Goal: Task Accomplishment & Management: Complete application form

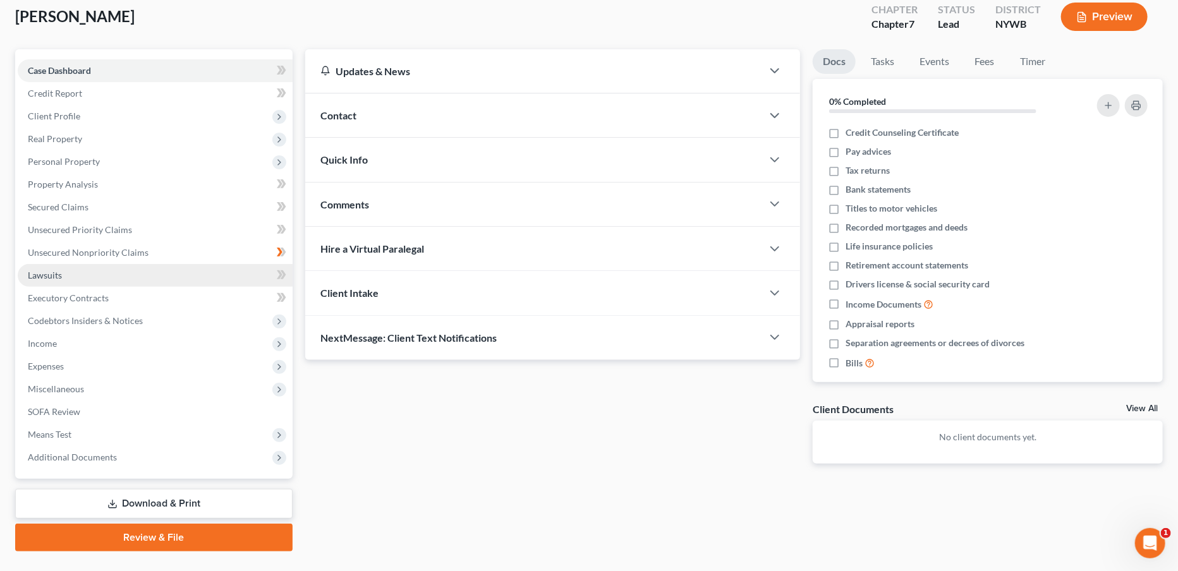
scroll to position [99, 0]
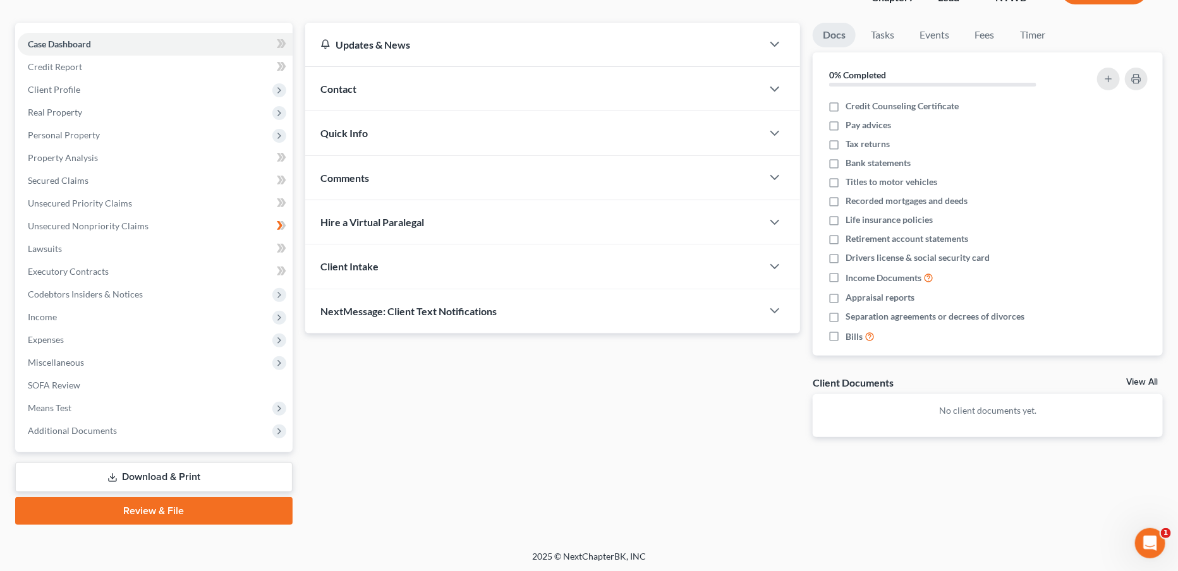
click at [151, 502] on link "Review & File" at bounding box center [153, 511] width 277 height 28
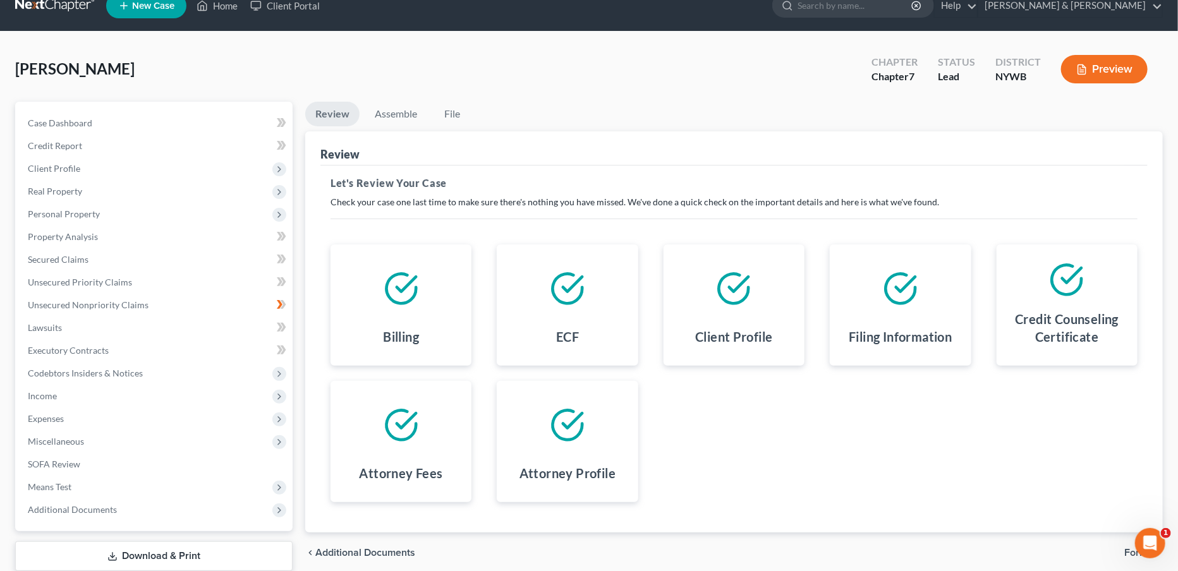
scroll to position [42, 0]
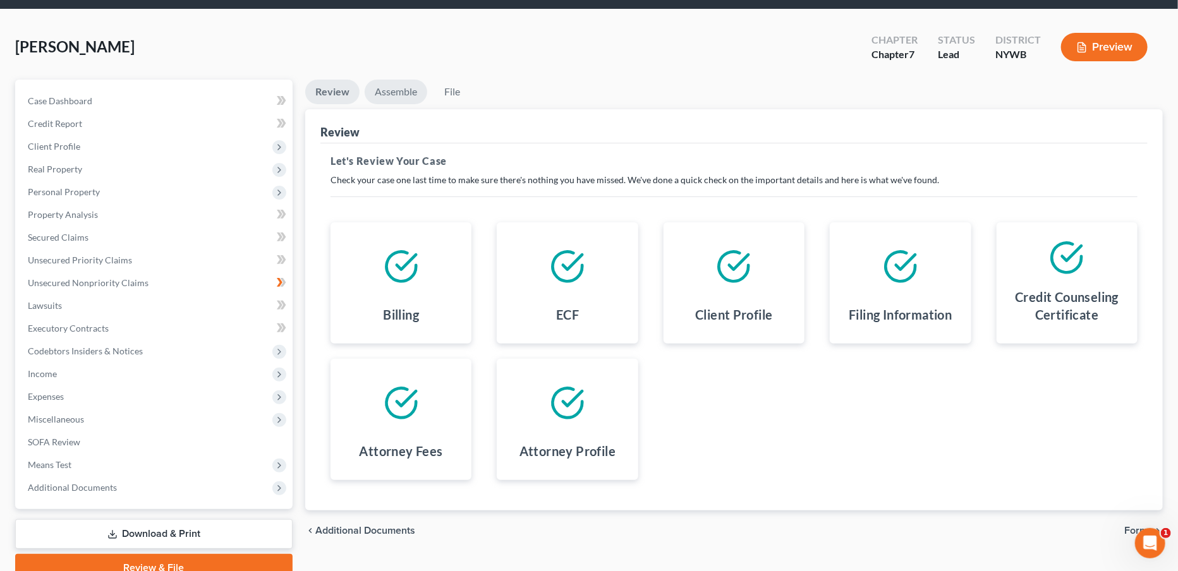
click at [393, 92] on link "Assemble" at bounding box center [396, 92] width 63 height 25
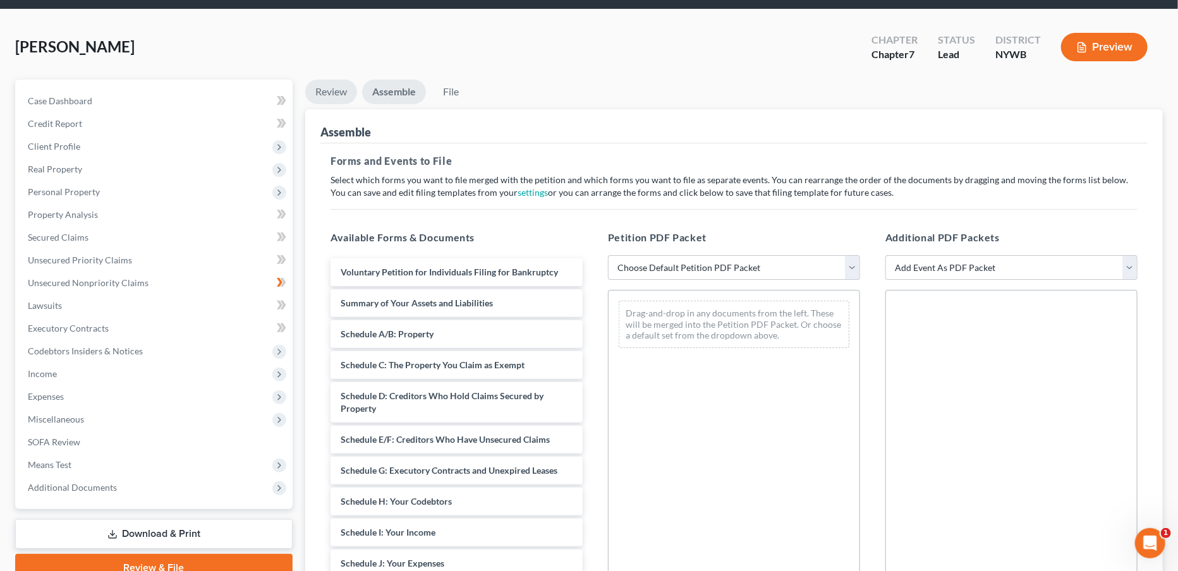
click at [327, 83] on link "Review" at bounding box center [331, 92] width 52 height 25
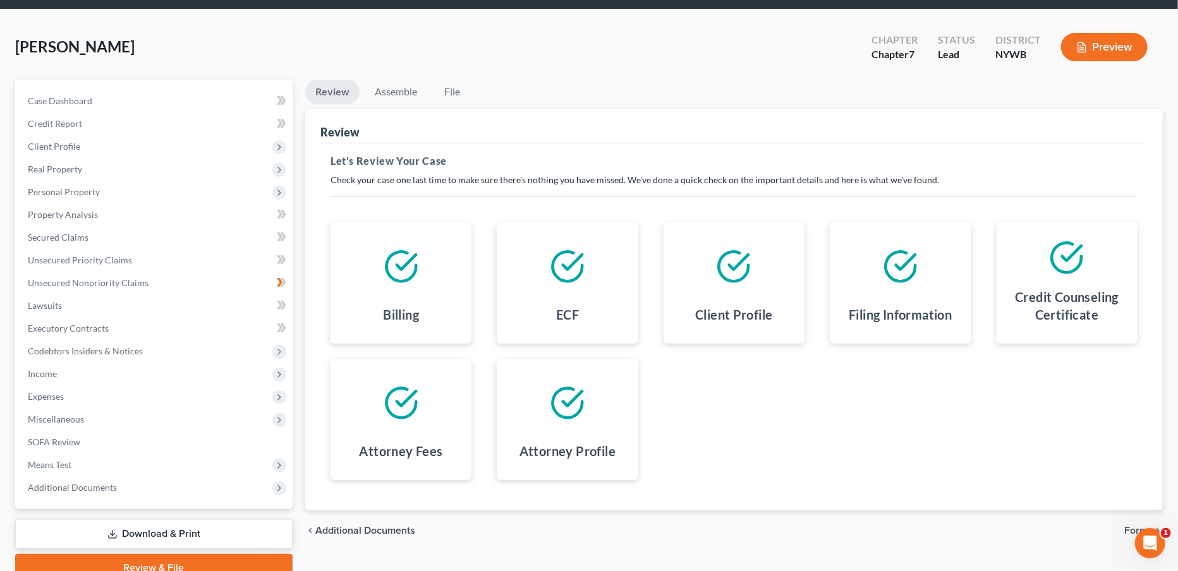
scroll to position [42, 0]
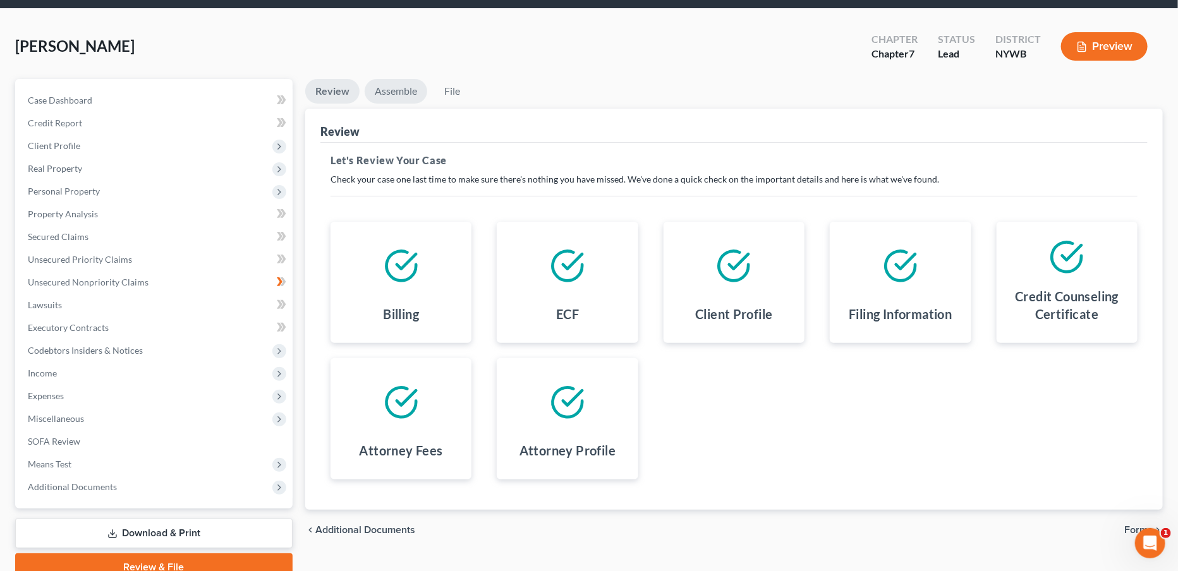
click at [392, 87] on link "Assemble" at bounding box center [396, 91] width 63 height 25
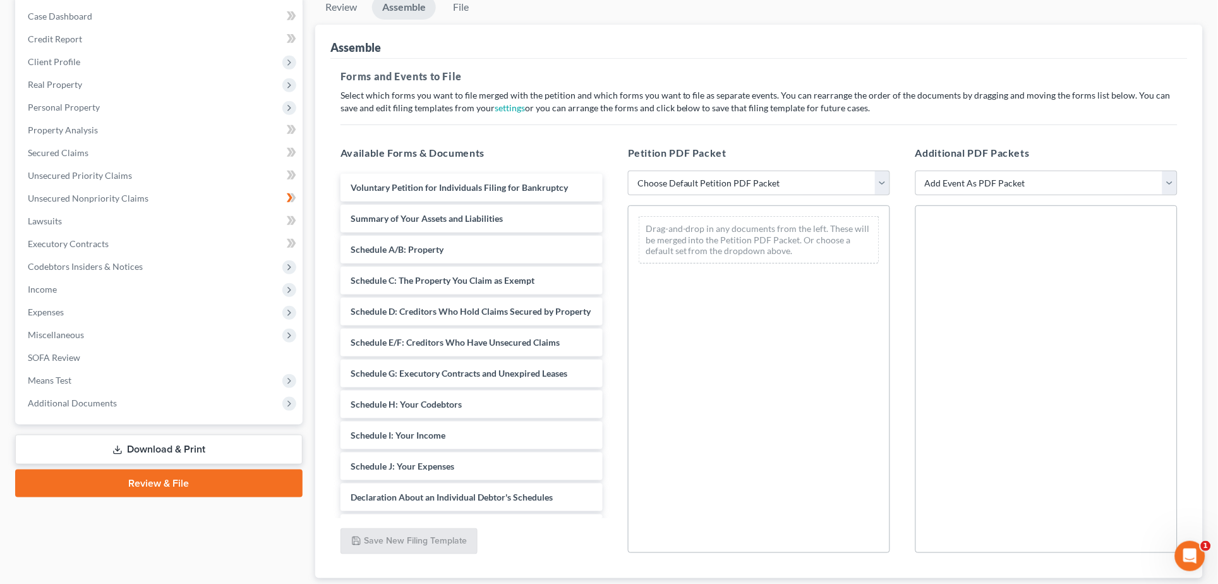
scroll to position [57, 0]
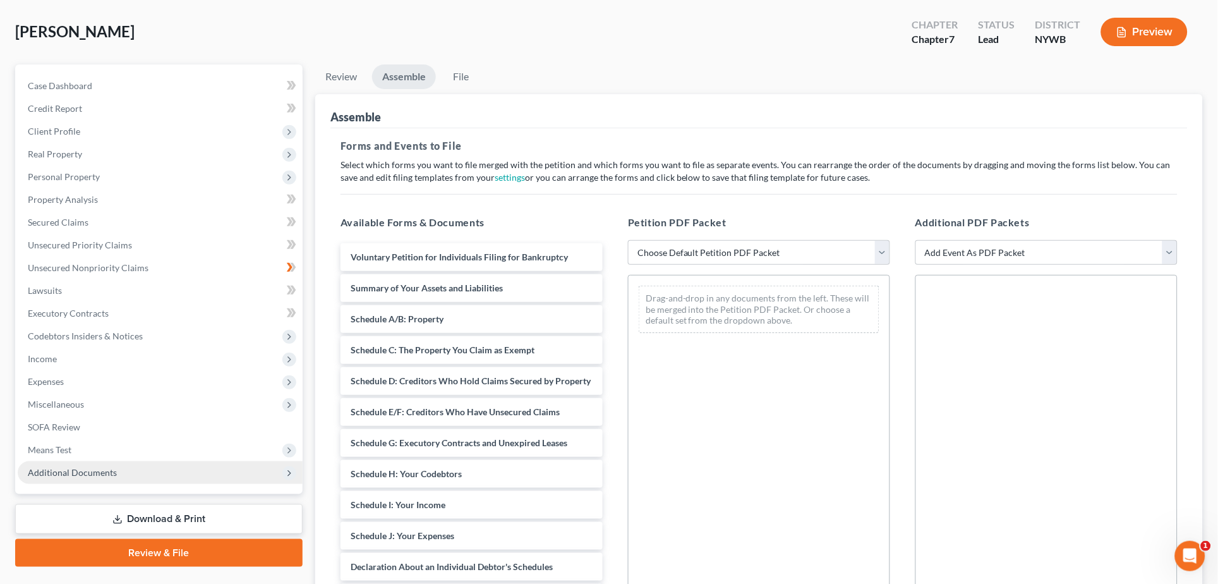
click at [87, 467] on span "Additional Documents" at bounding box center [72, 472] width 89 height 11
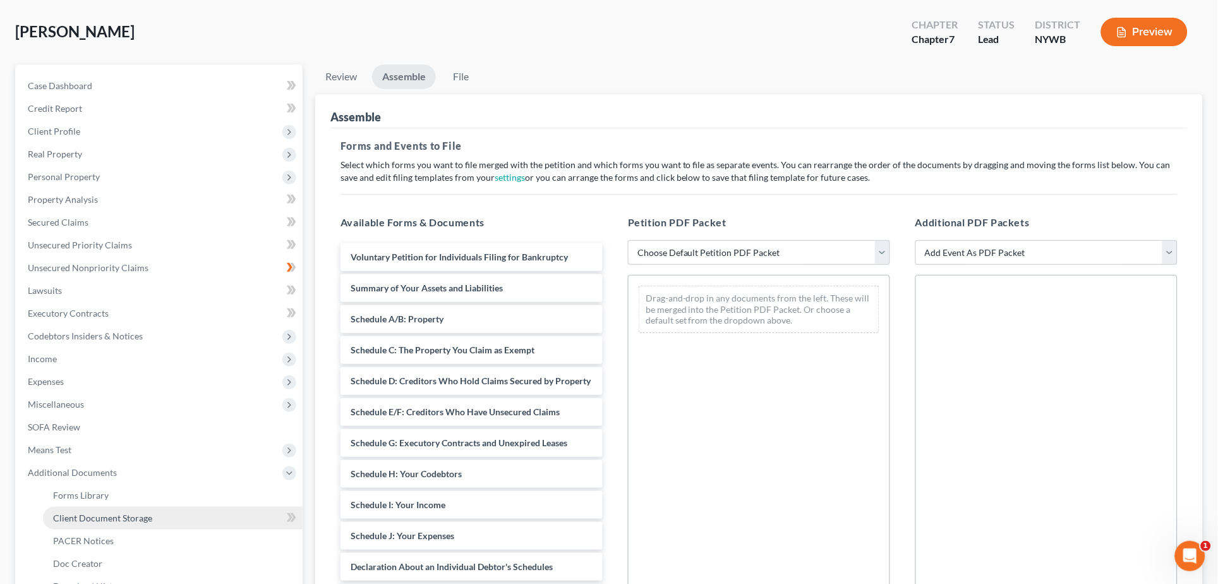
click at [179, 502] on link "Client Document Storage" at bounding box center [173, 518] width 260 height 23
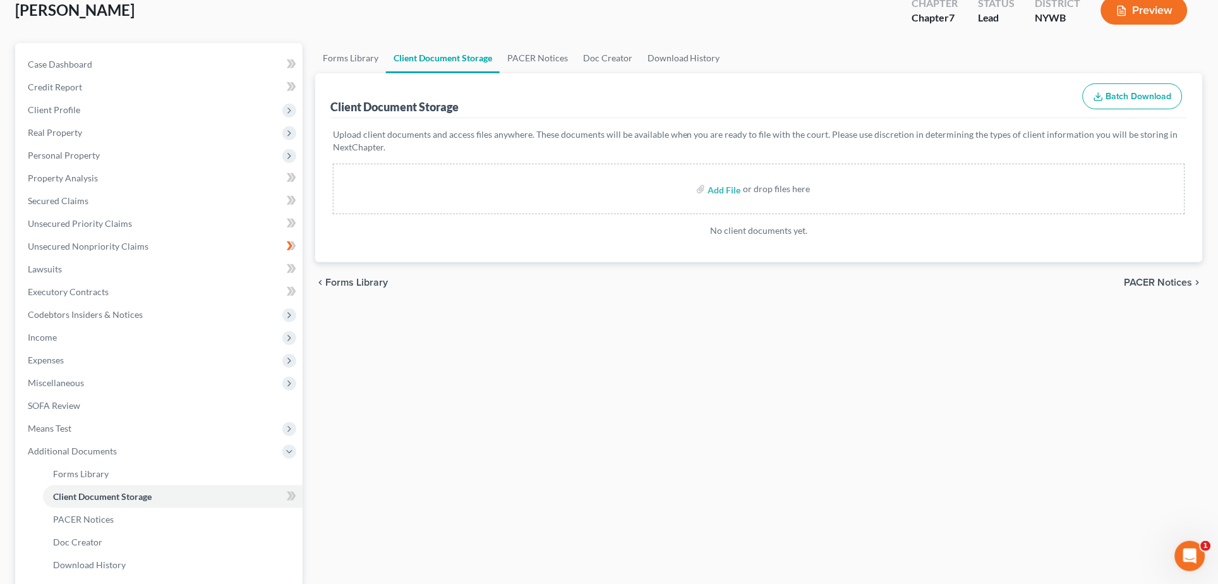
scroll to position [47, 0]
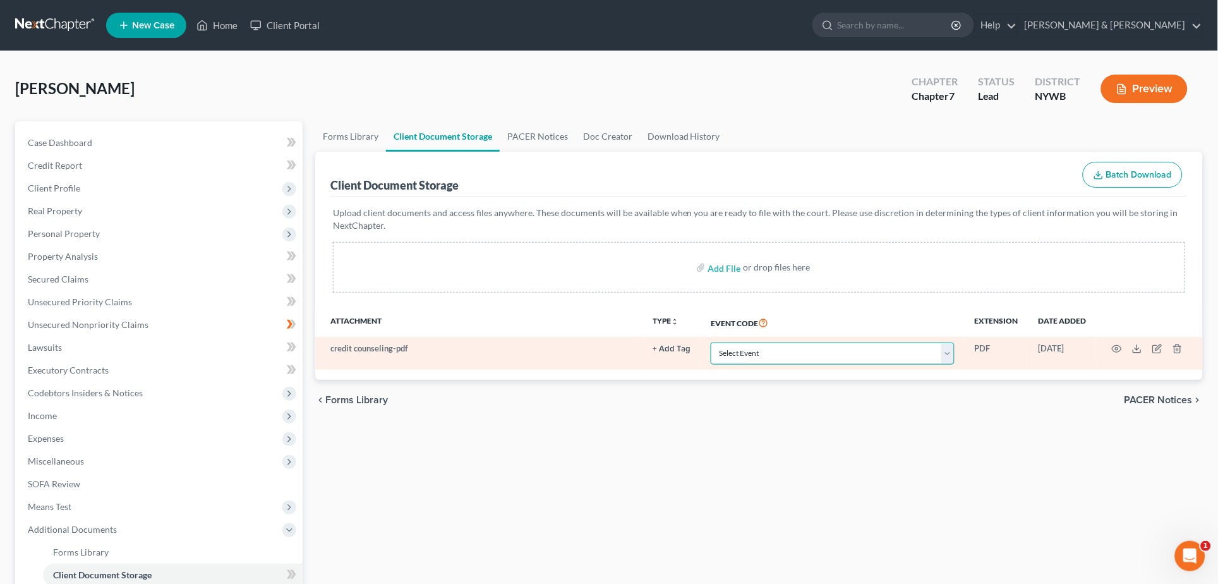
click at [833, 347] on select "Select Event Certificate of Credit Counseling Ch 7 (Form 122A-1, 122A-1Supp) Mo…" at bounding box center [833, 353] width 244 height 22
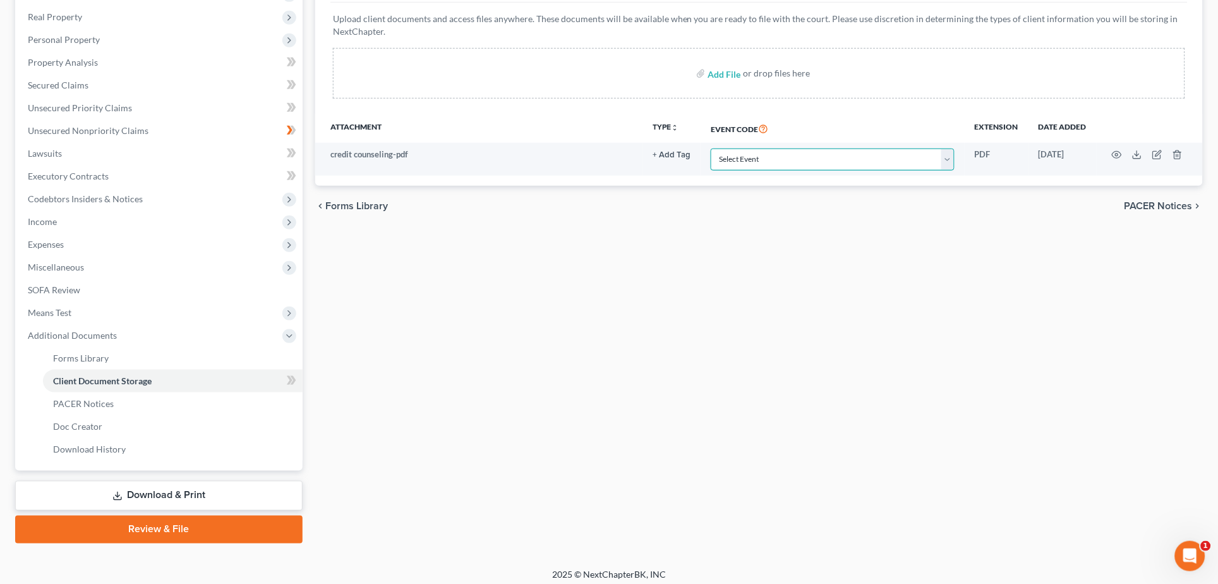
scroll to position [200, 0]
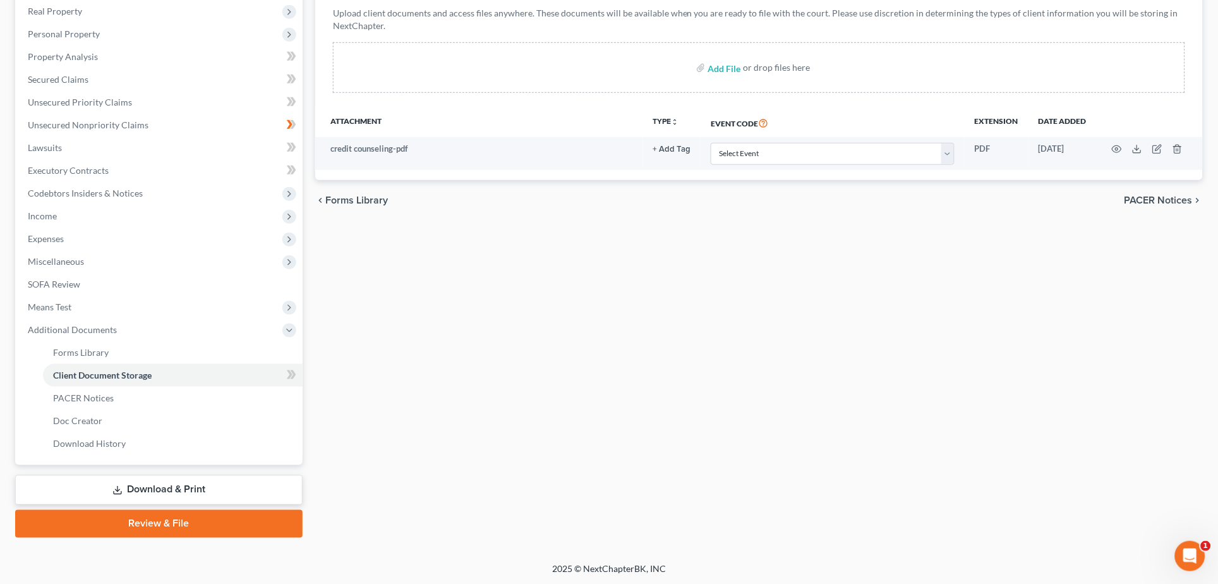
click at [198, 526] on link "Review & File" at bounding box center [158, 524] width 287 height 28
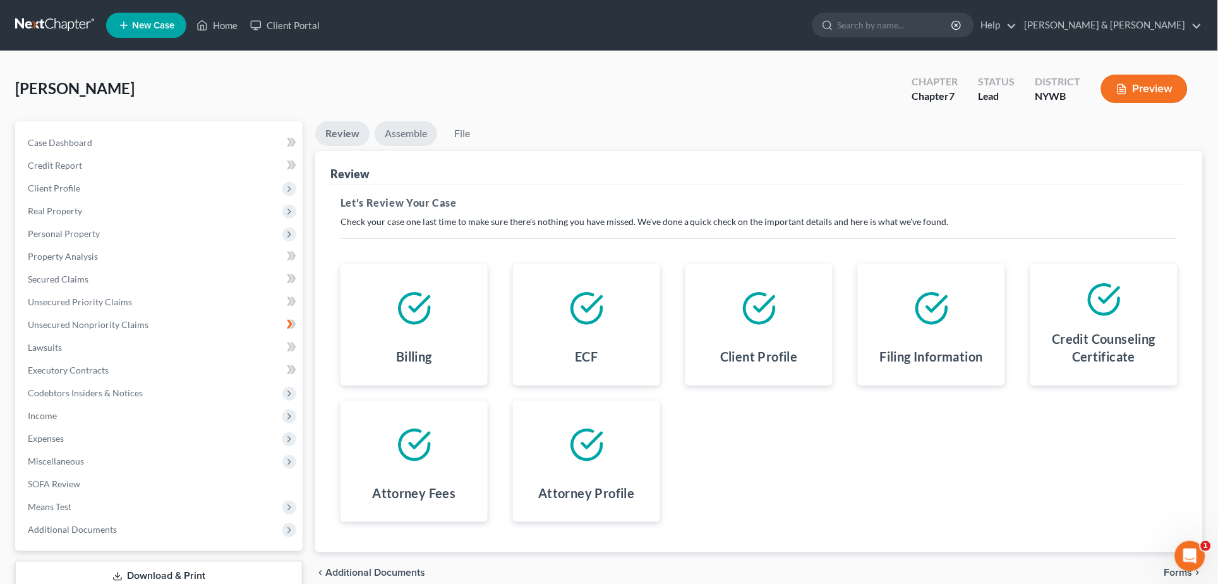
click at [423, 131] on link "Assemble" at bounding box center [406, 133] width 63 height 25
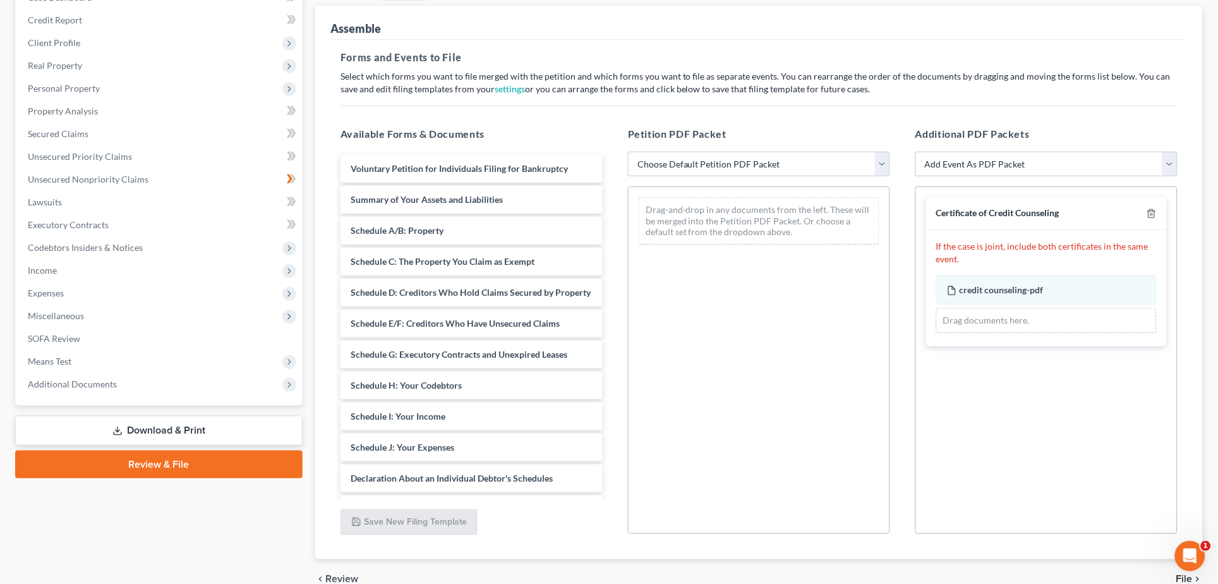
scroll to position [147, 0]
click at [846, 166] on select "Choose Default Petition PDF Packet Emergency Filing (Voluntary Petition and Cre…" at bounding box center [759, 162] width 262 height 25
click at [628, 150] on select "Choose Default Petition PDF Packet Emergency Filing (Voluntary Petition and Cre…" at bounding box center [759, 162] width 262 height 25
click at [694, 161] on select "Choose Default Petition PDF Packet Emergency Filing (Voluntary Petition and Cre…" at bounding box center [759, 162] width 262 height 25
click at [683, 178] on div "Petition PDF Packet Choose Default Petition PDF Packet Emergency Filing (Volunt…" at bounding box center [758, 329] width 287 height 428
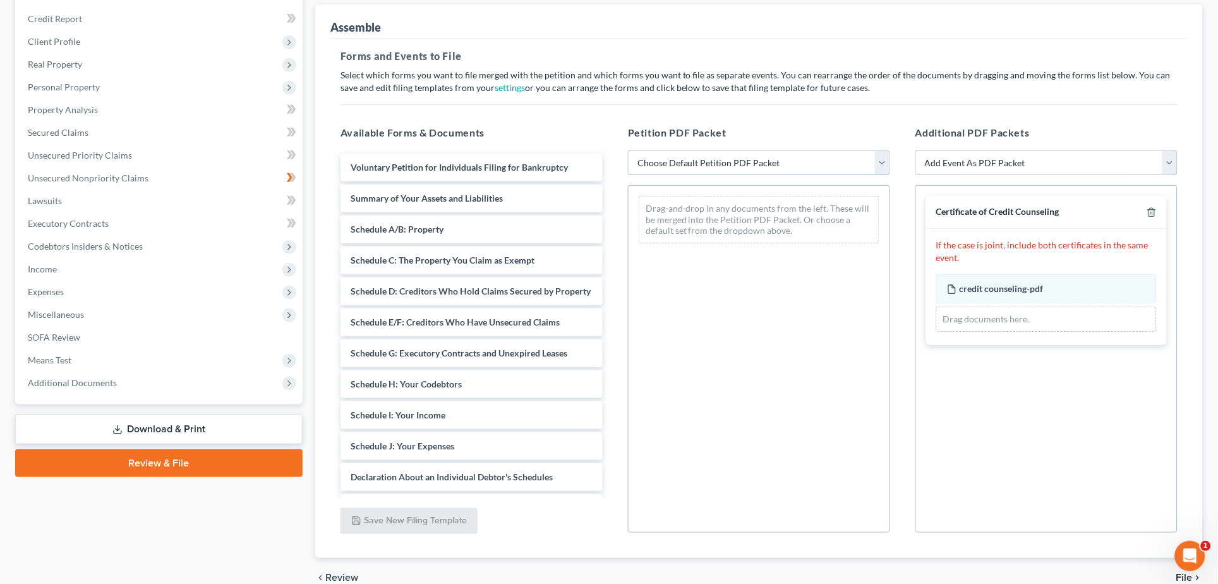
click at [676, 162] on select "Choose Default Petition PDF Packet Emergency Filing (Voluntary Petition and Cre…" at bounding box center [759, 162] width 262 height 25
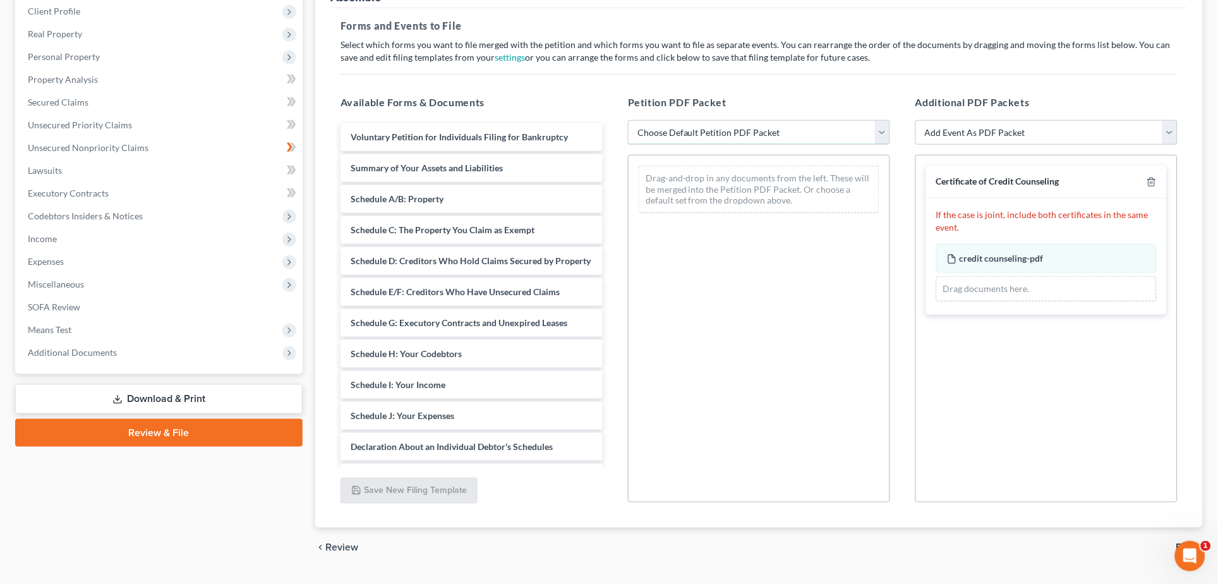
scroll to position [209, 0]
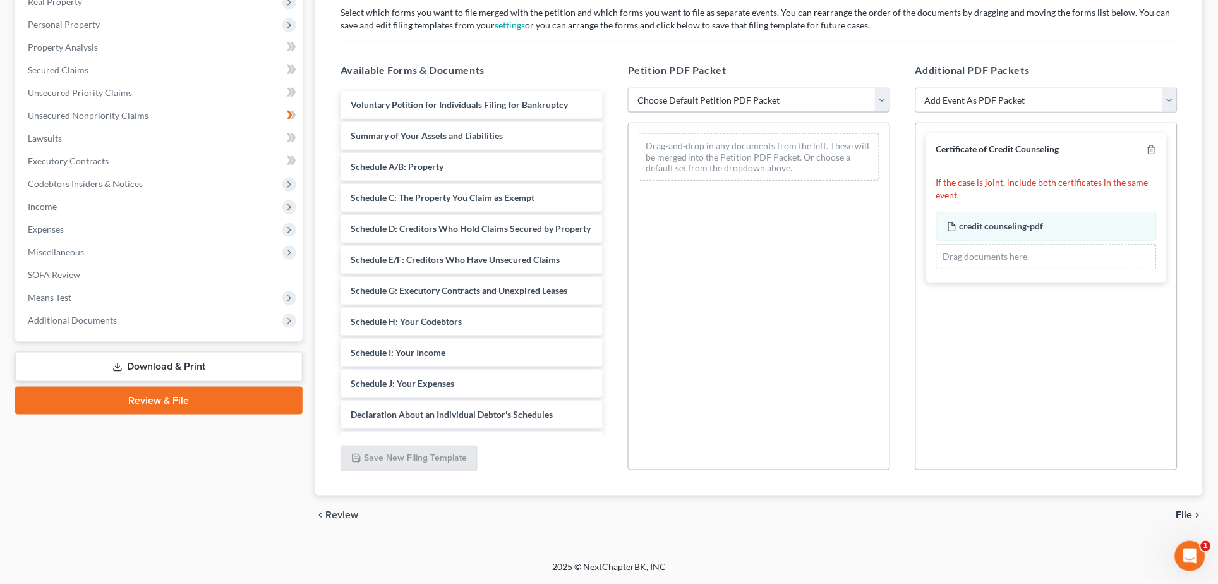
click at [670, 108] on select "Choose Default Petition PDF Packet Emergency Filing (Voluntary Petition and Cre…" at bounding box center [759, 100] width 262 height 25
select select "1"
click at [628, 88] on select "Choose Default Petition PDF Packet Emergency Filing (Voluntary Petition and Cre…" at bounding box center [759, 100] width 262 height 25
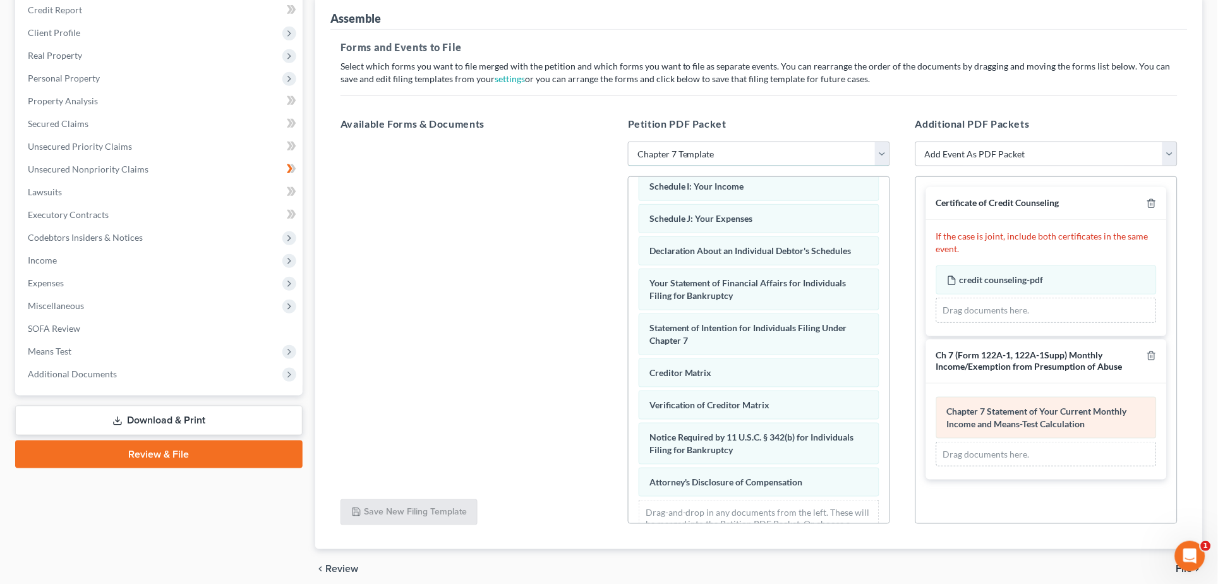
scroll to position [138, 0]
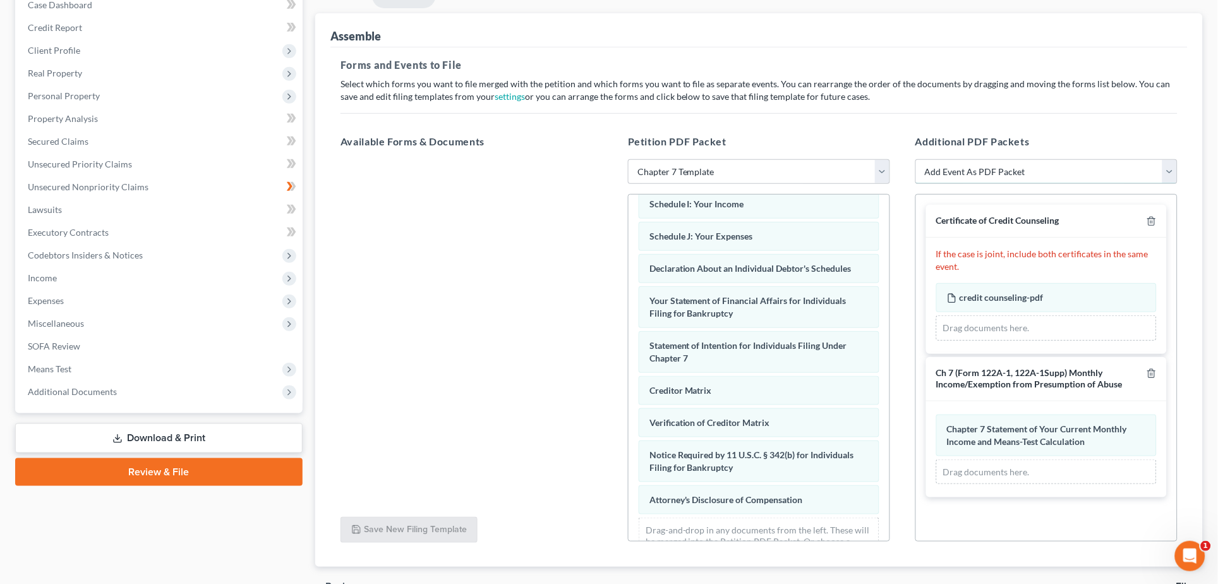
click at [986, 177] on select "Add Event As PDF Packet Certificate of Credit Counseling Ch 7 (Form 122A-1, 122…" at bounding box center [1047, 171] width 262 height 25
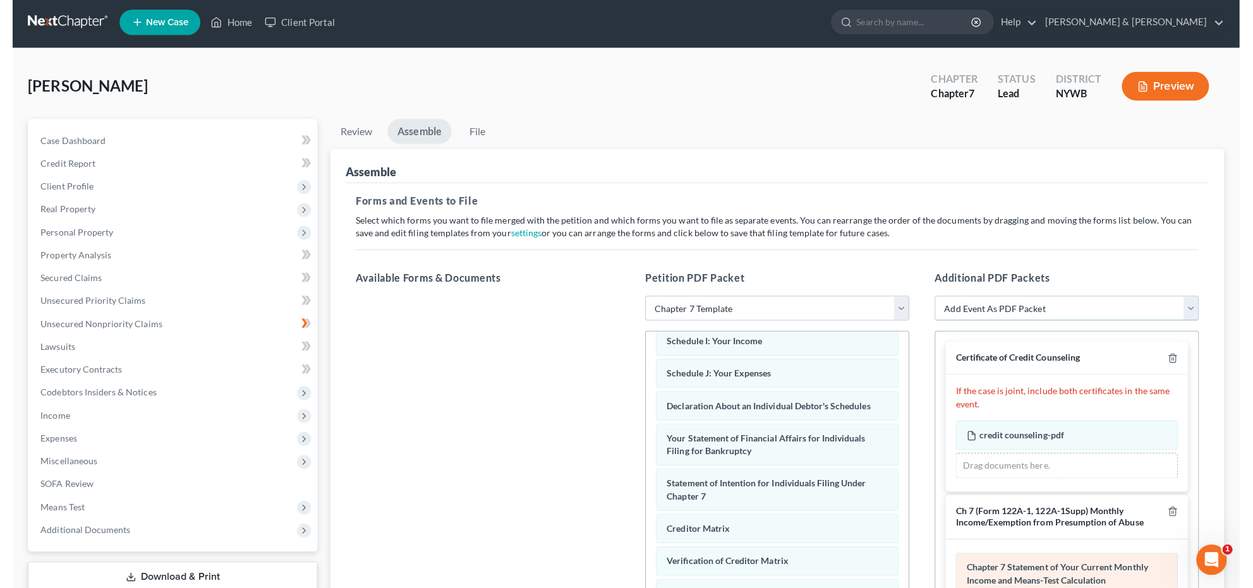
scroll to position [0, 0]
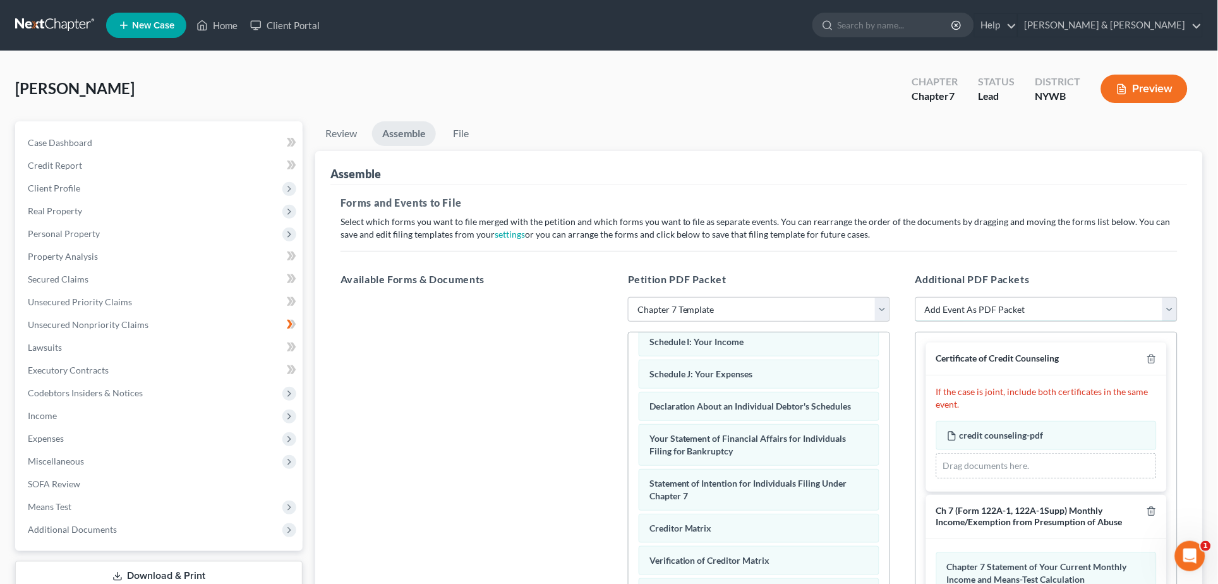
click at [1001, 301] on select "Add Event As PDF Packet Certificate of Credit Counseling Ch 7 (Form 122A-1, 122…" at bounding box center [1047, 309] width 262 height 25
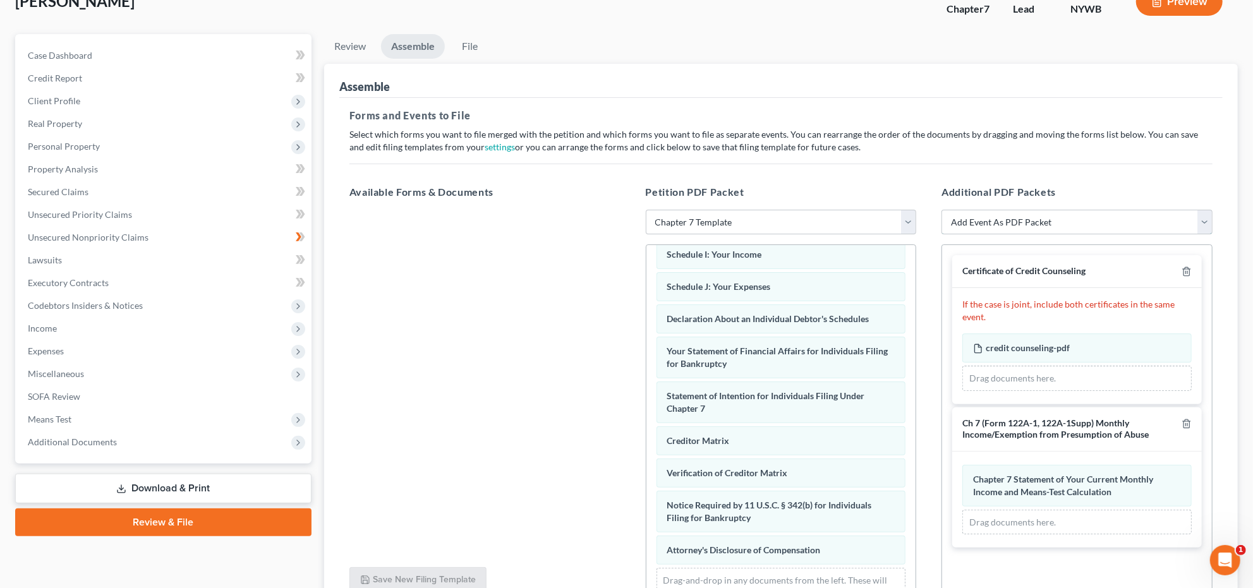
scroll to position [101, 0]
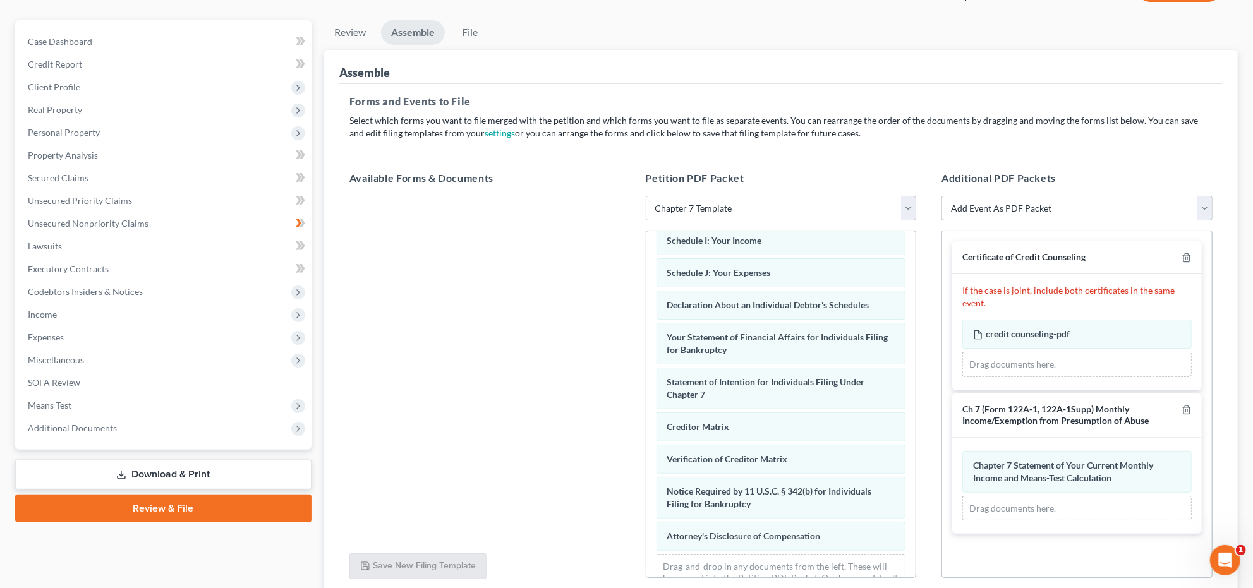
click at [1027, 214] on select "Add Event As PDF Packet Certificate of Credit Counseling Ch 7 (Form 122A-1, 122…" at bounding box center [1076, 208] width 271 height 25
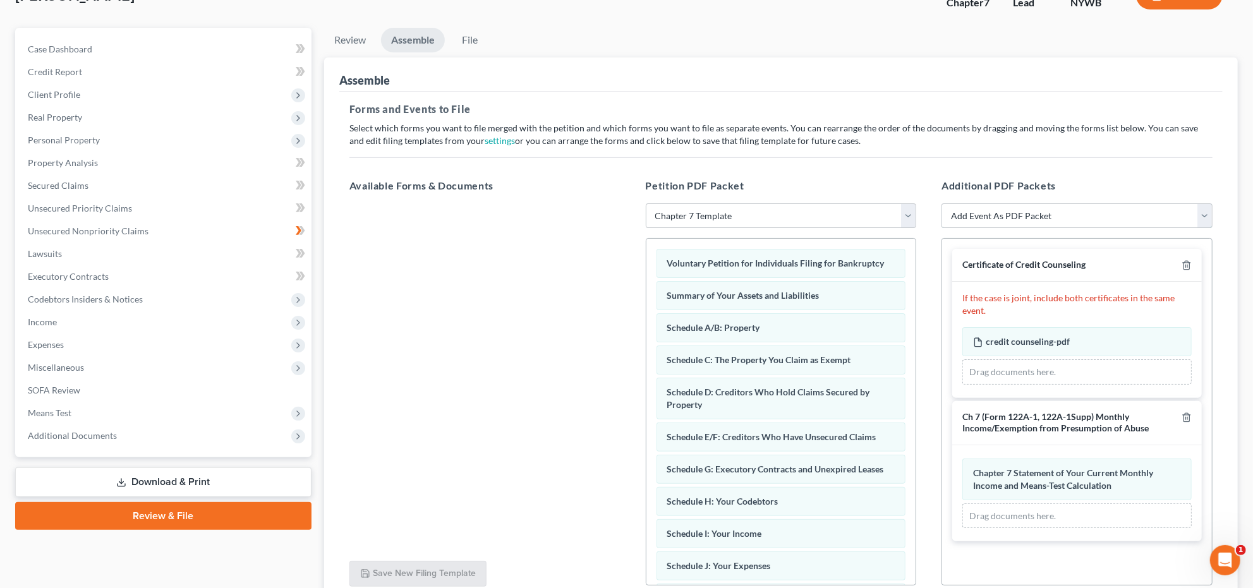
scroll to position [0, 0]
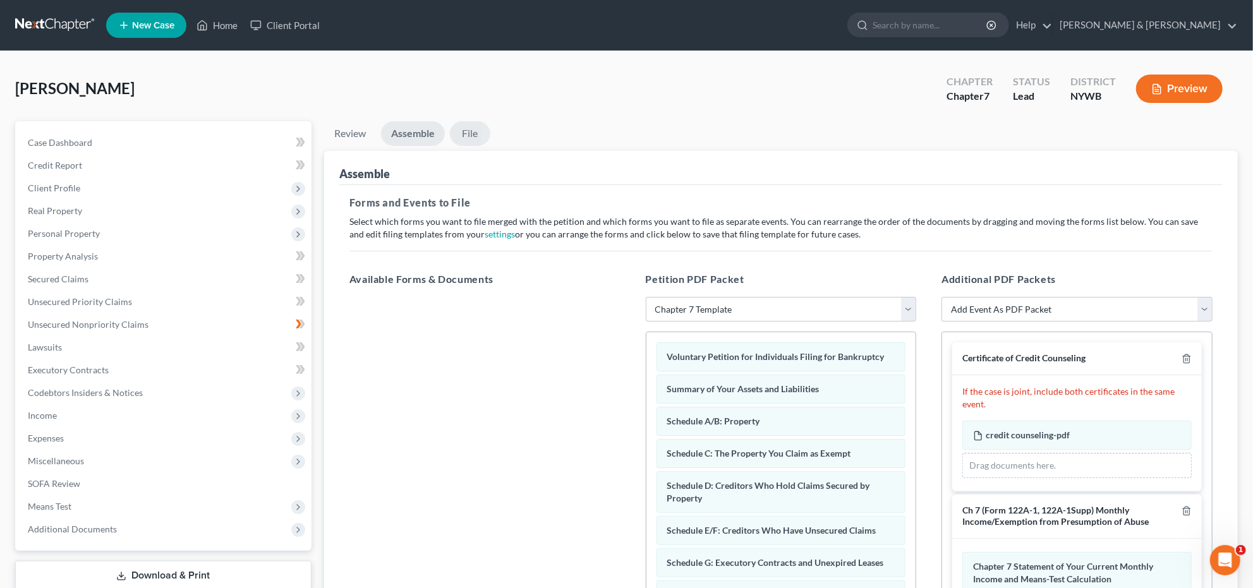
click at [466, 131] on link "File" at bounding box center [470, 133] width 40 height 25
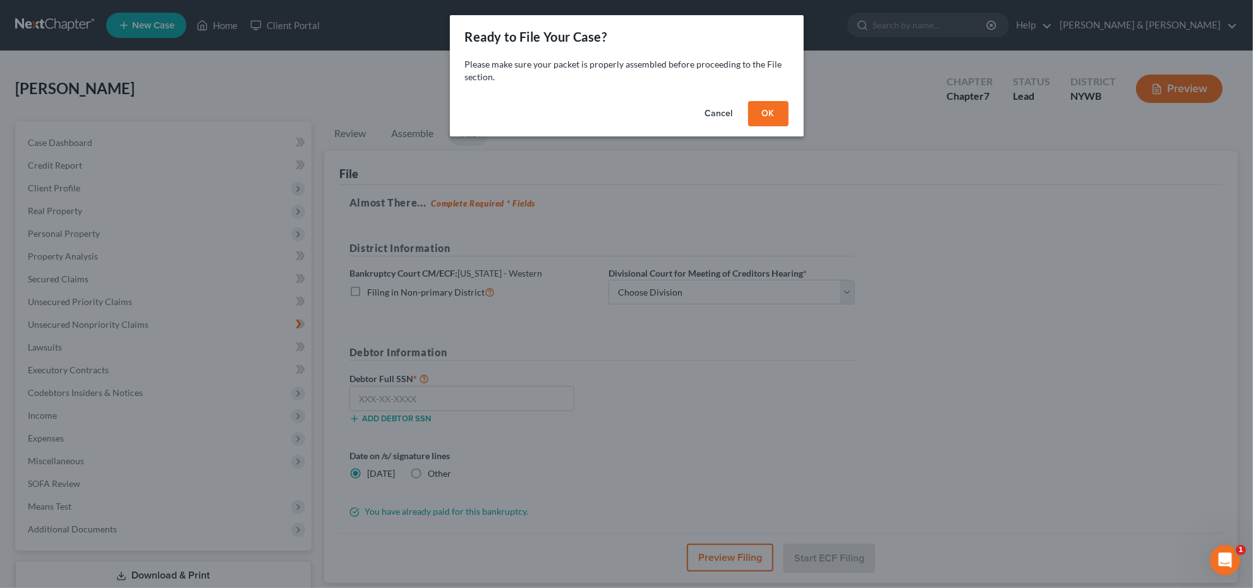
click at [777, 115] on button "OK" at bounding box center [768, 113] width 40 height 25
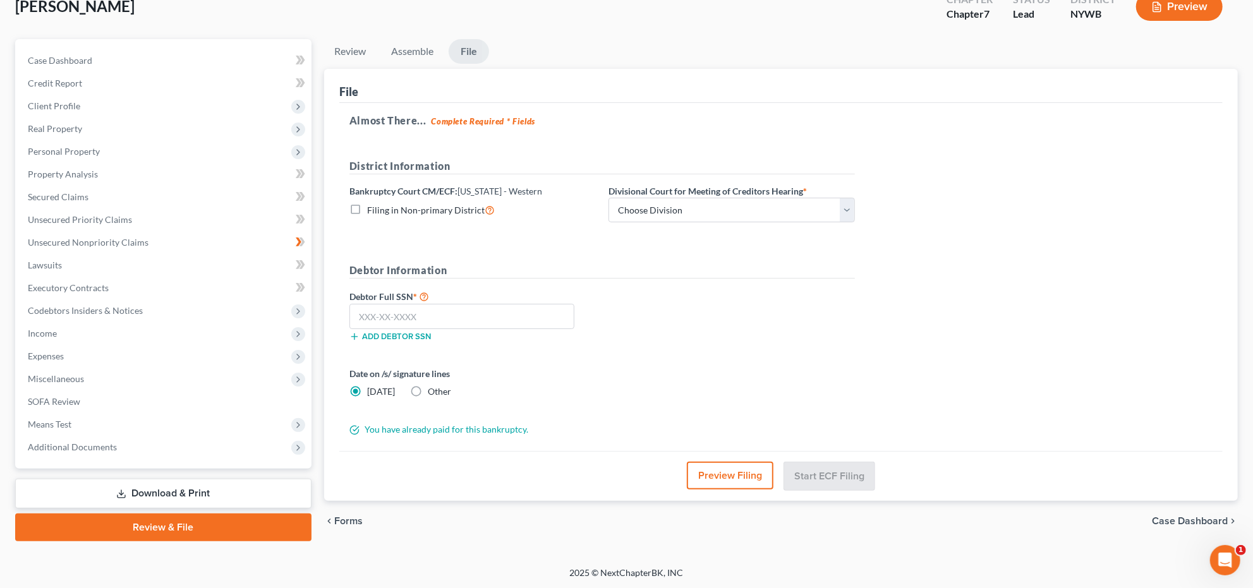
scroll to position [83, 0]
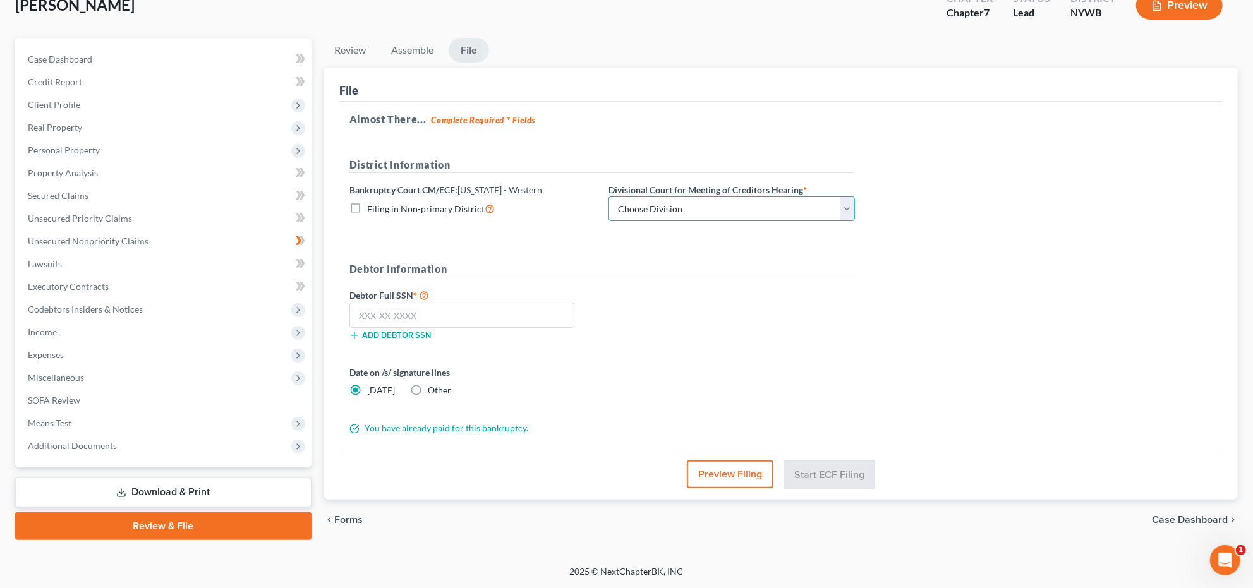
click at [694, 212] on select "Choose Division Buffalo [GEOGRAPHIC_DATA]" at bounding box center [731, 209] width 246 height 25
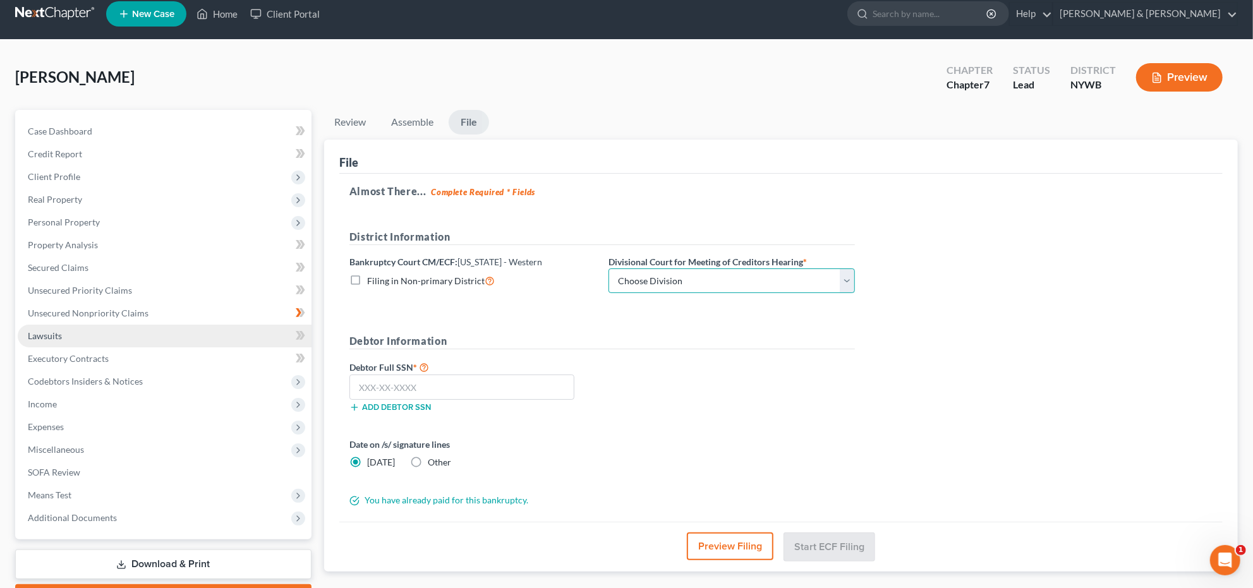
scroll to position [0, 0]
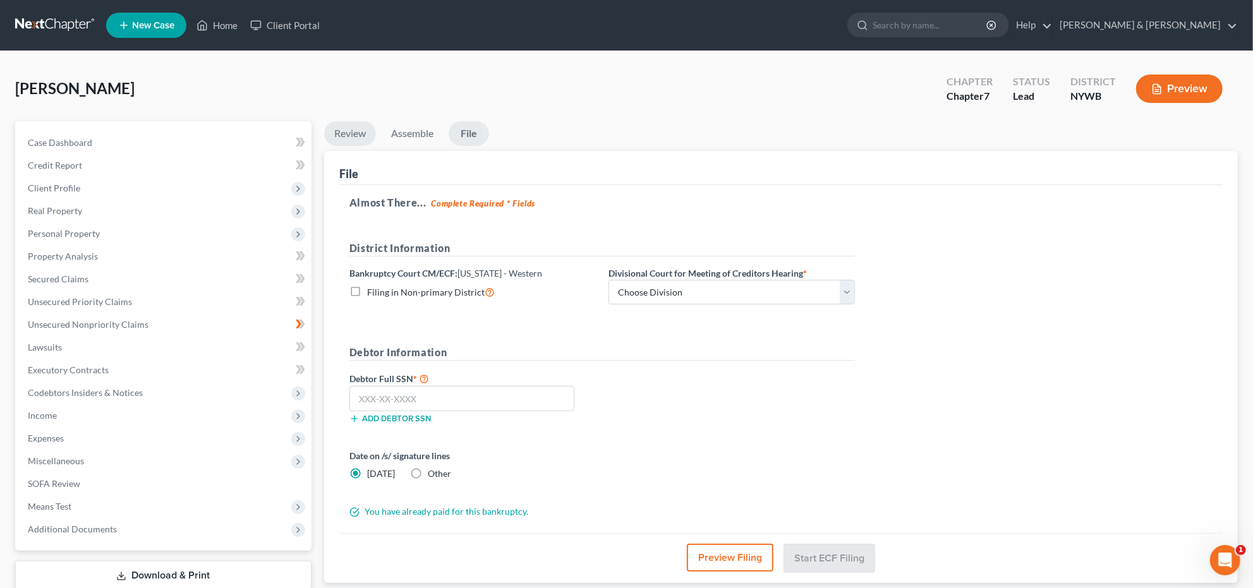
click at [349, 136] on link "Review" at bounding box center [350, 133] width 52 height 25
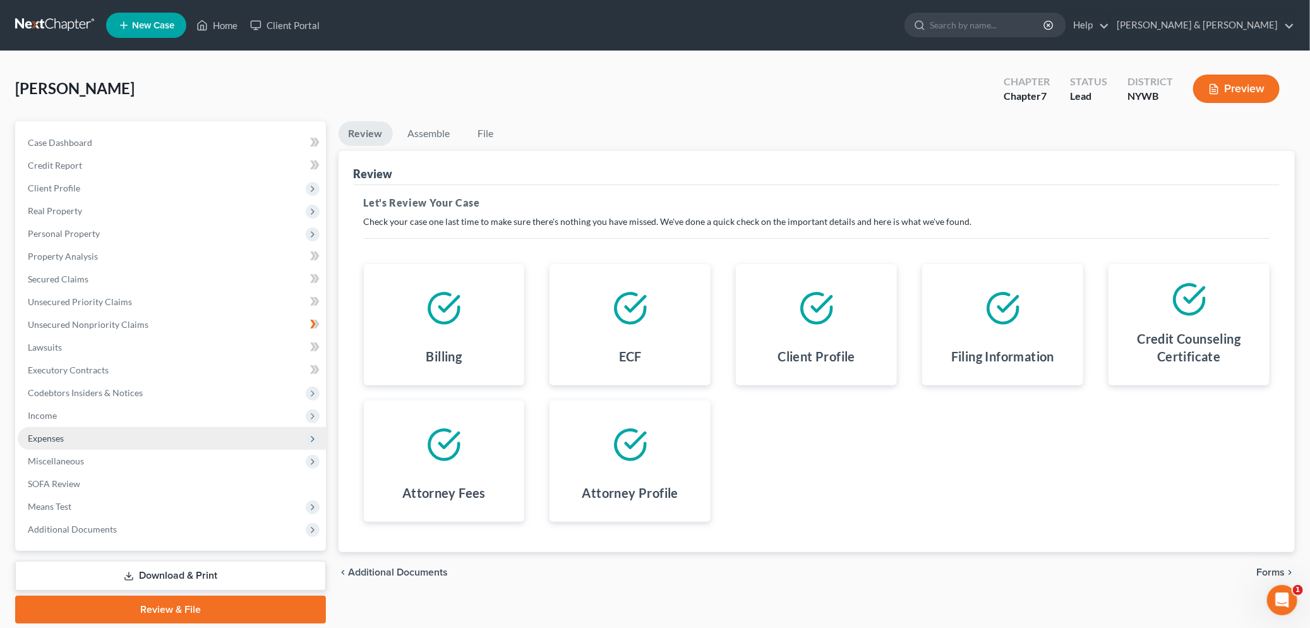
scroll to position [42, 0]
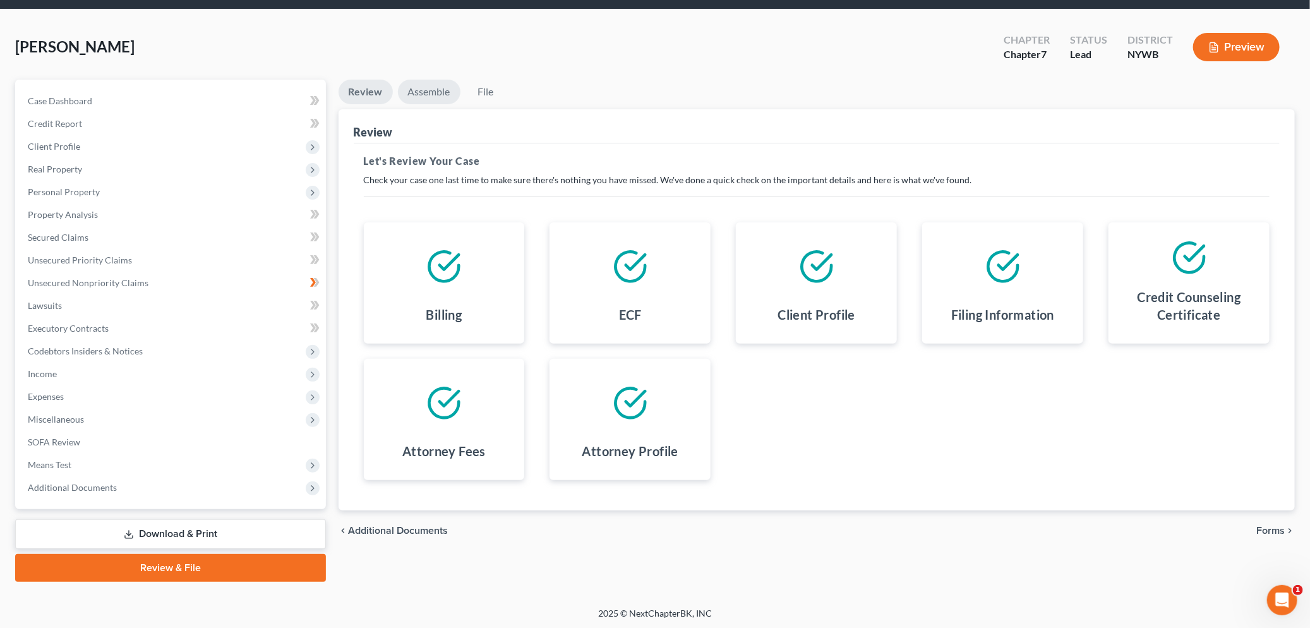
click at [442, 86] on link "Assemble" at bounding box center [429, 92] width 63 height 25
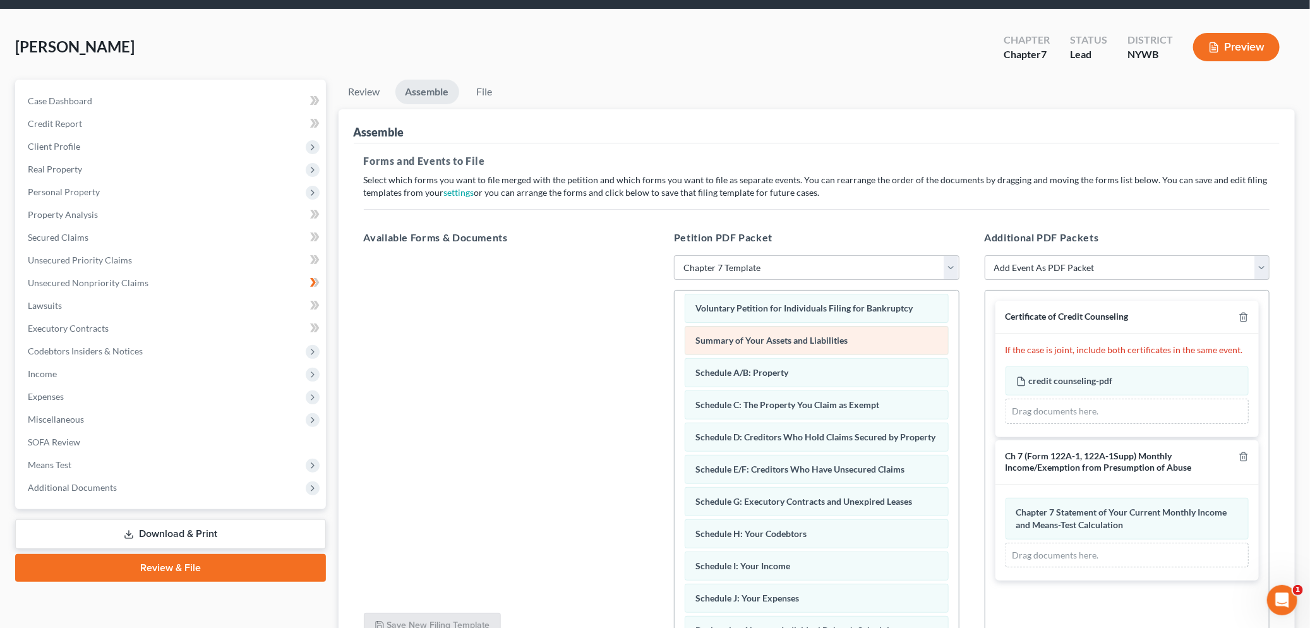
scroll to position [0, 0]
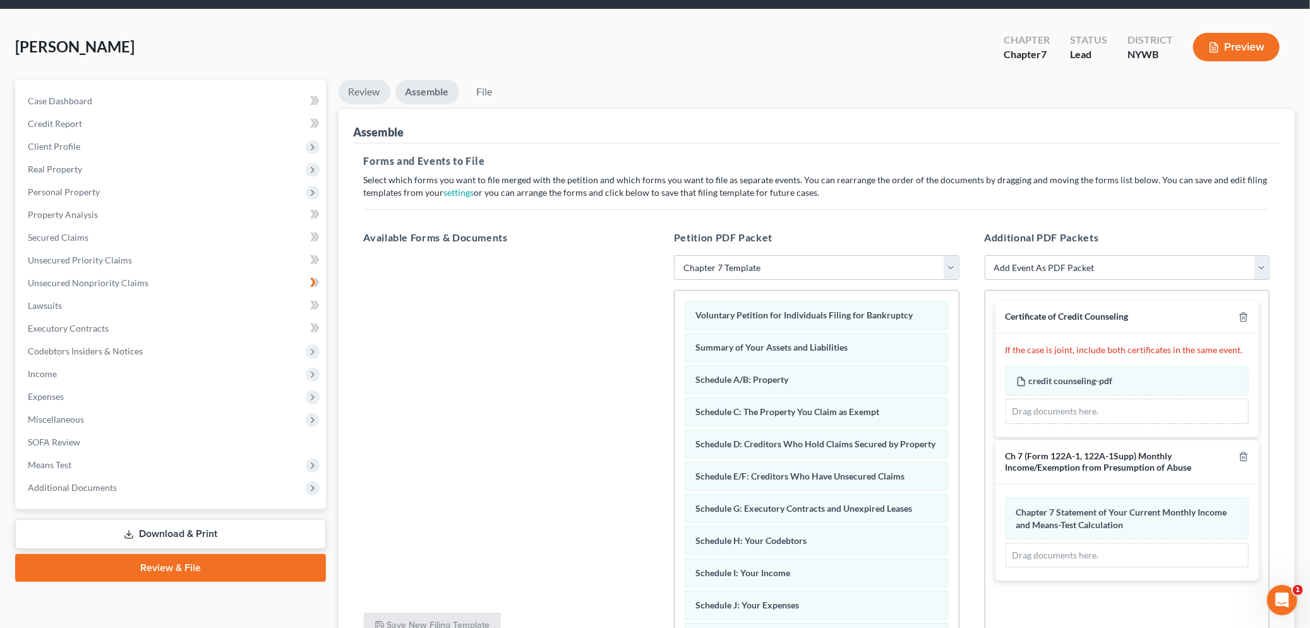
click at [380, 91] on link "Review" at bounding box center [365, 92] width 52 height 25
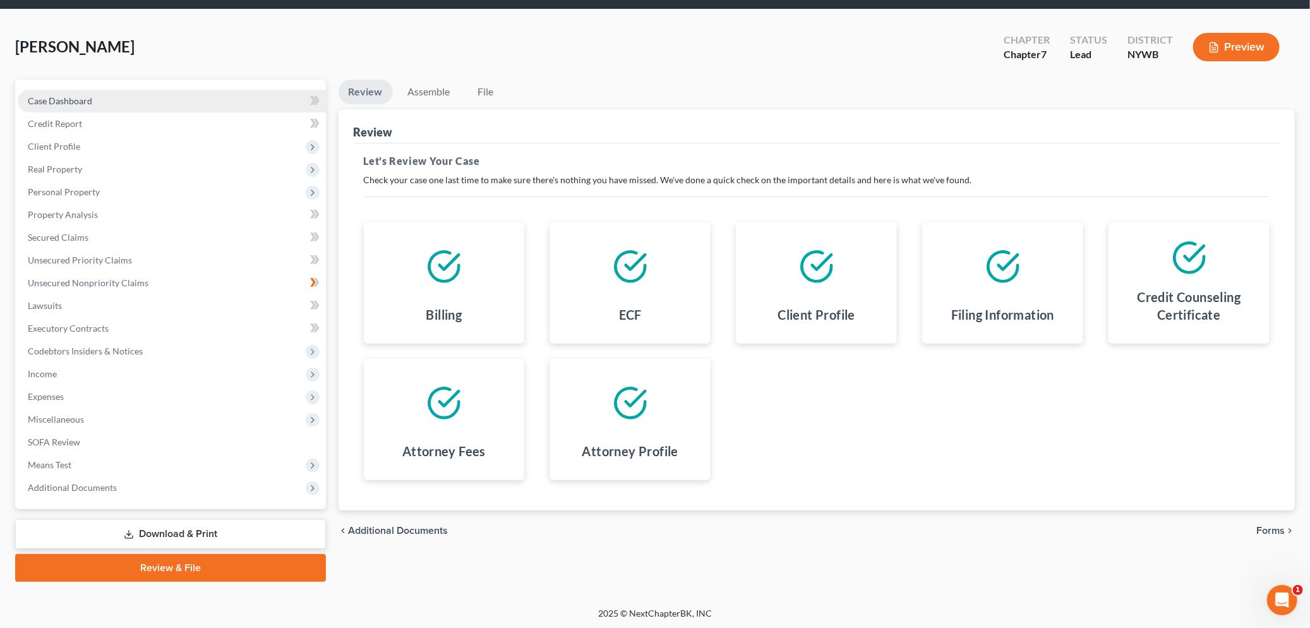
click at [122, 102] on link "Case Dashboard" at bounding box center [172, 101] width 308 height 23
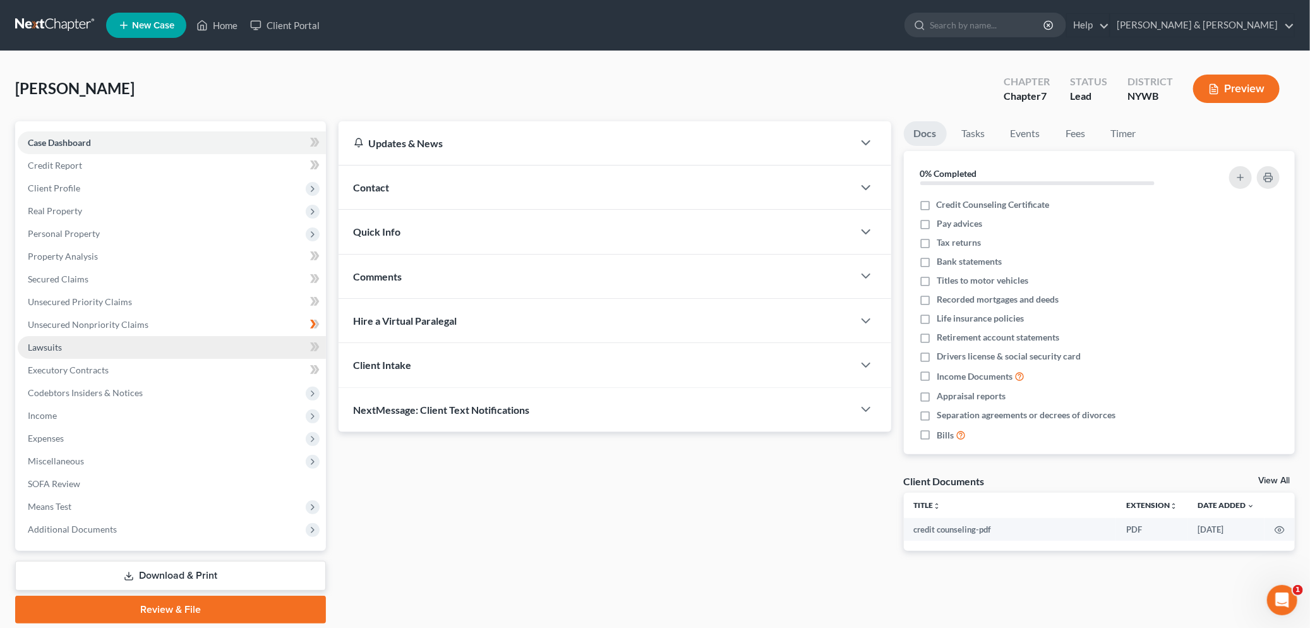
scroll to position [42, 0]
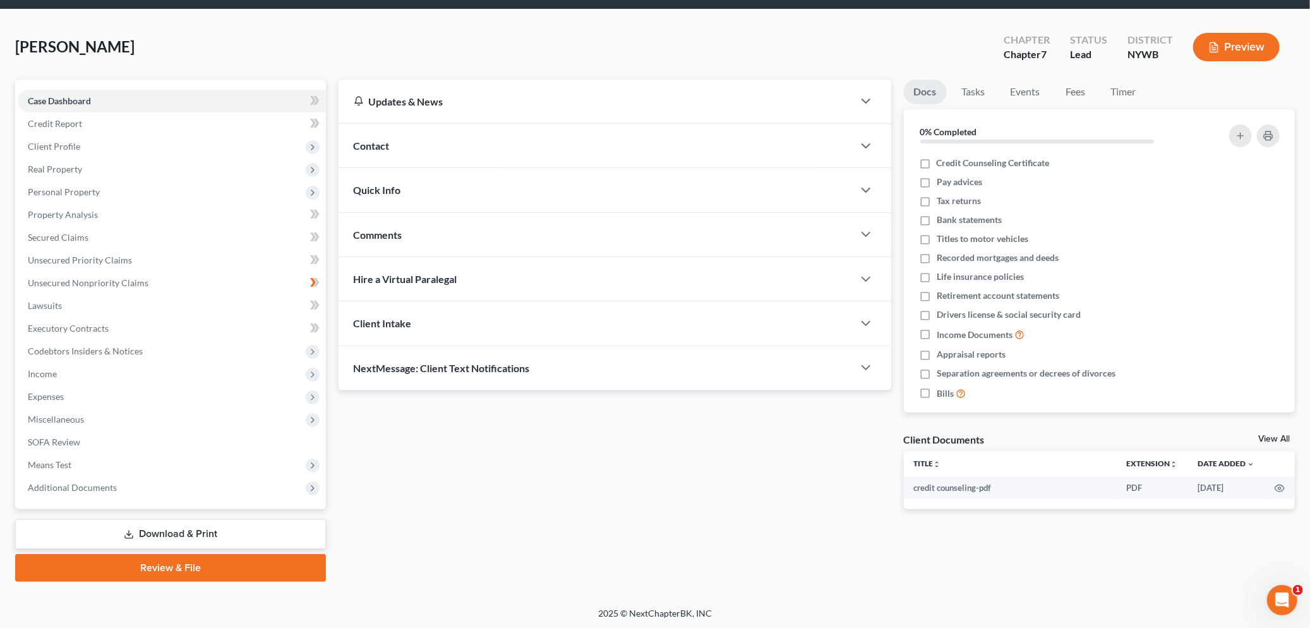
click at [162, 567] on link "Review & File" at bounding box center [170, 568] width 311 height 28
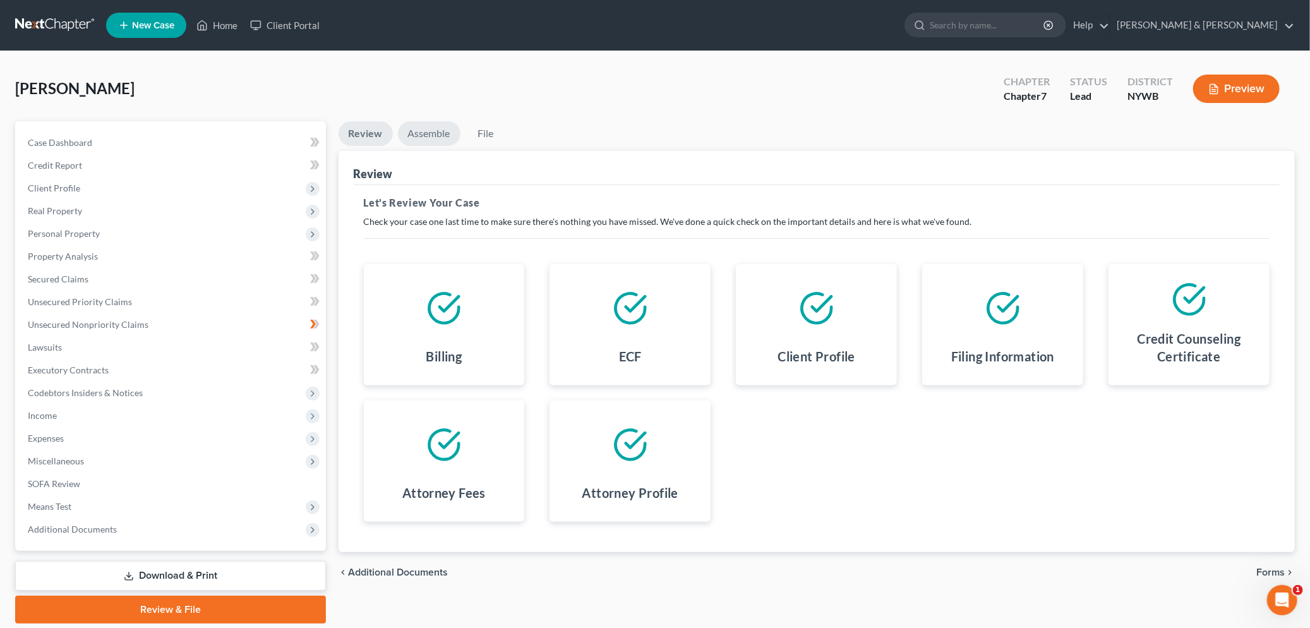
click at [433, 130] on link "Assemble" at bounding box center [429, 133] width 63 height 25
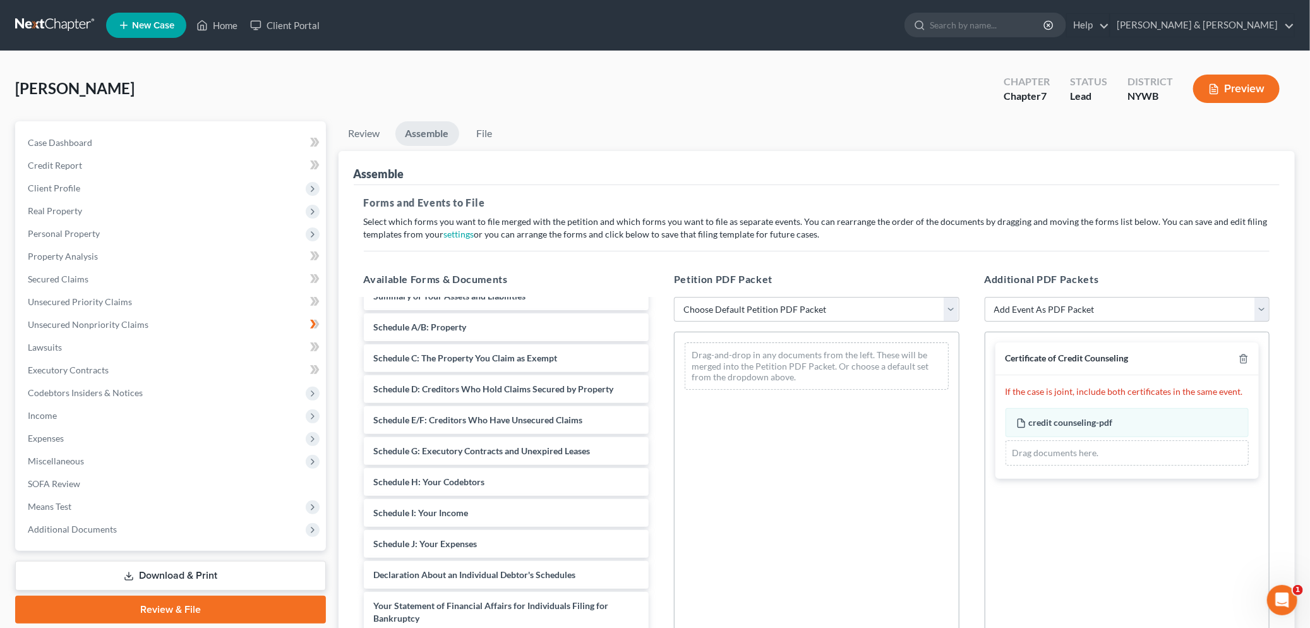
scroll to position [56, 0]
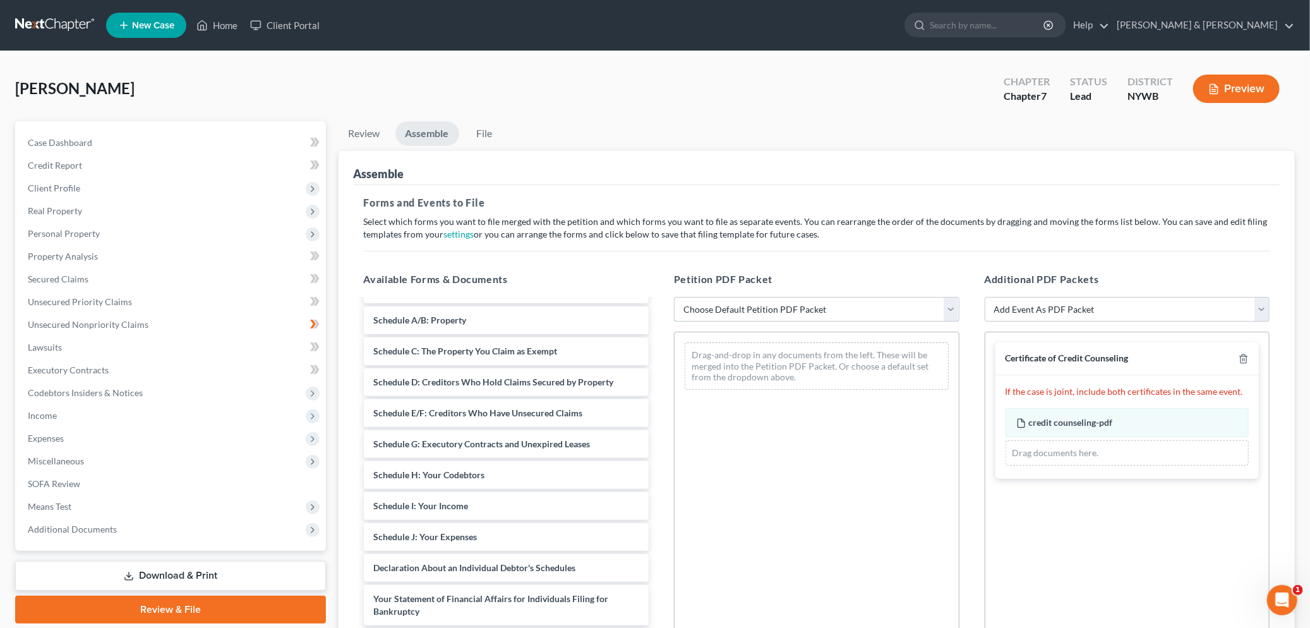
click at [692, 306] on select "Choose Default Petition PDF Packet Emergency Filing (Voluntary Petition and Cre…" at bounding box center [817, 309] width 286 height 25
select select "1"
click at [674, 297] on select "Choose Default Petition PDF Packet Emergency Filing (Voluntary Petition and Cre…" at bounding box center [817, 309] width 286 height 25
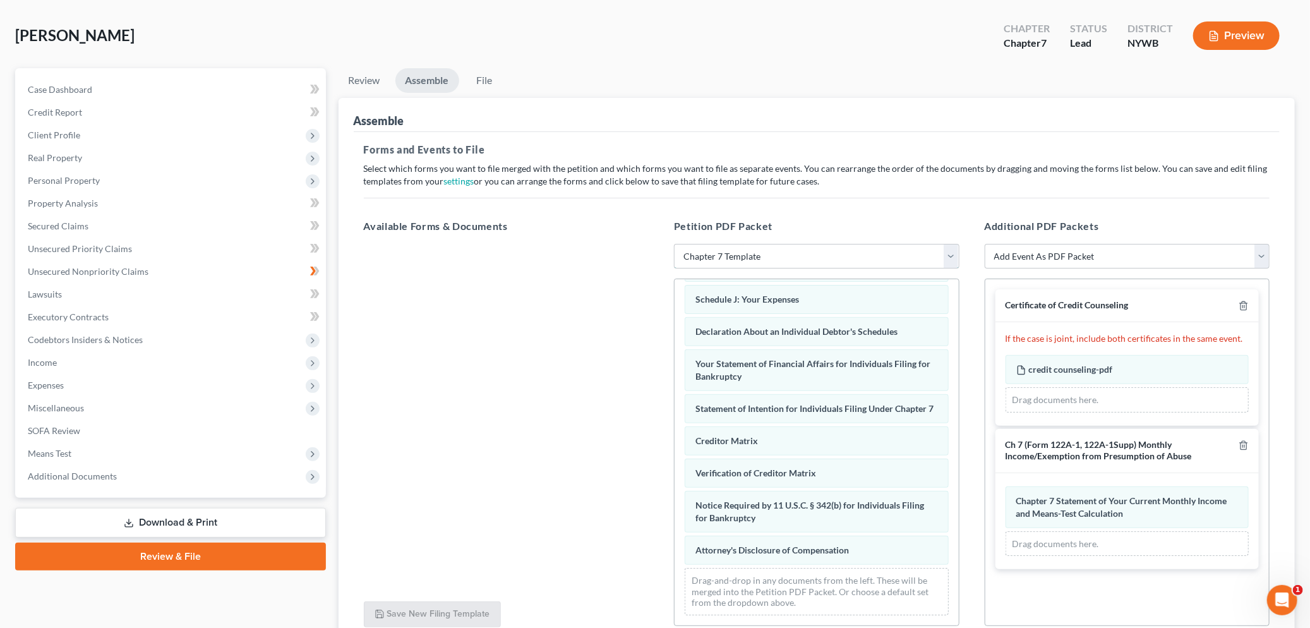
scroll to position [165, 0]
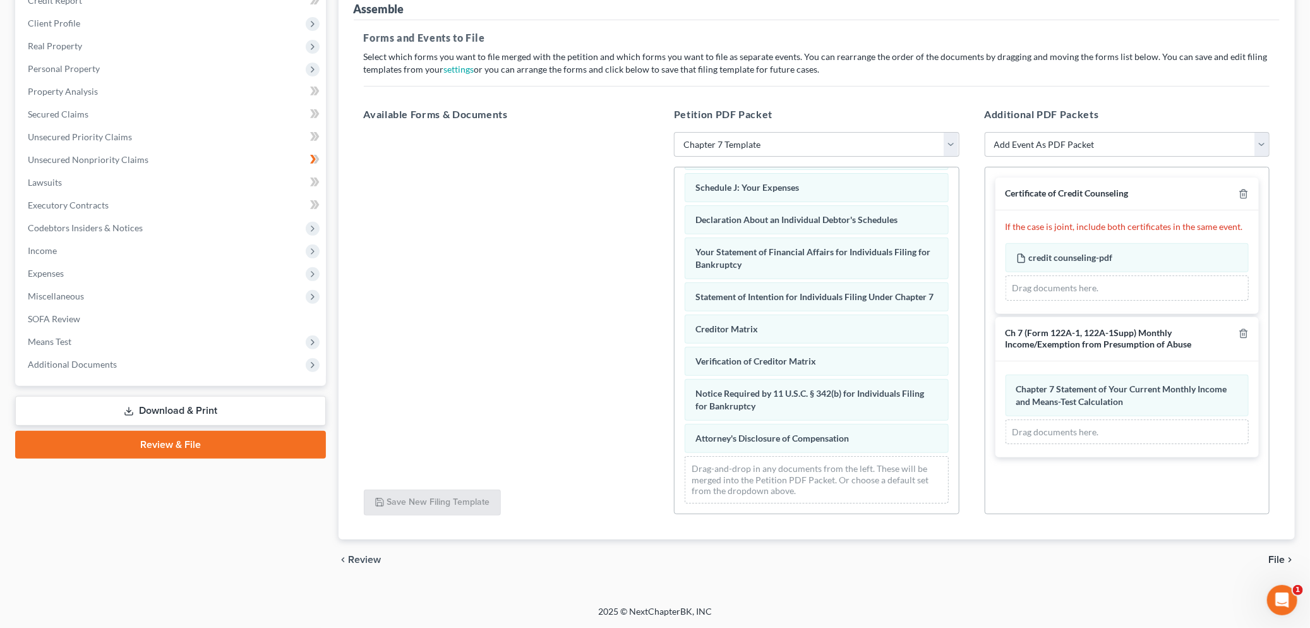
click at [1218, 555] on icon "chevron_right" at bounding box center [1290, 560] width 10 height 10
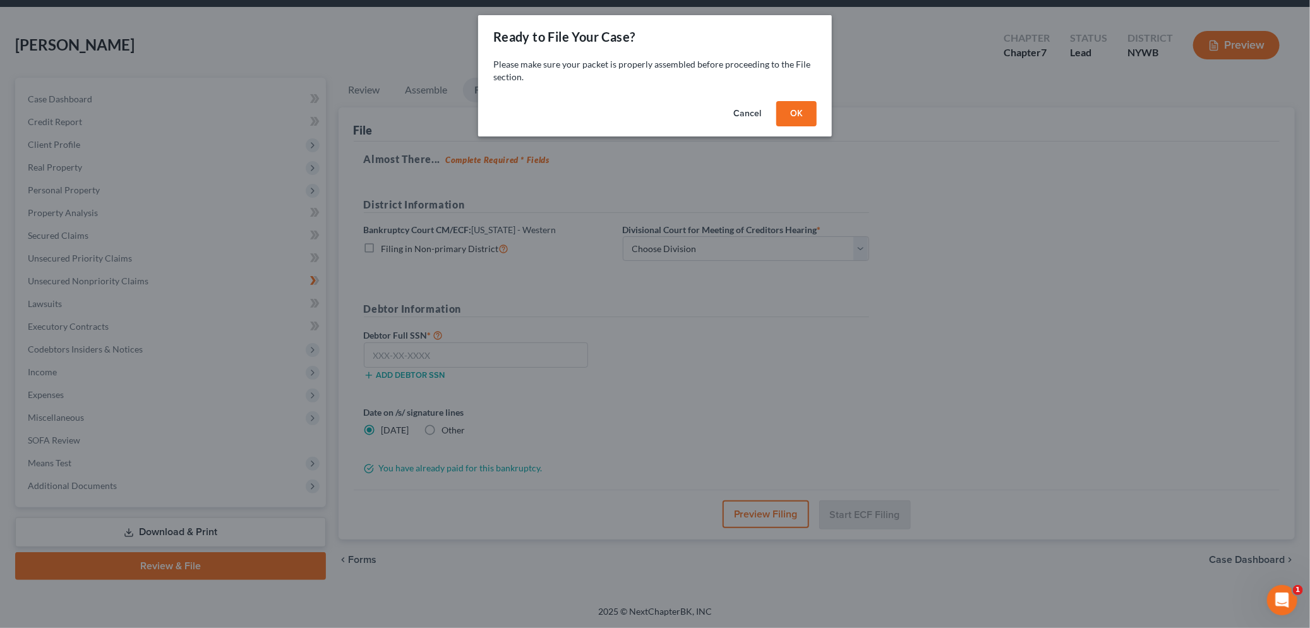
scroll to position [43, 0]
click at [808, 114] on button "OK" at bounding box center [797, 113] width 40 height 25
